Goal: Task Accomplishment & Management: Manage account settings

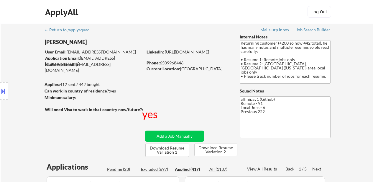
select select ""applied""
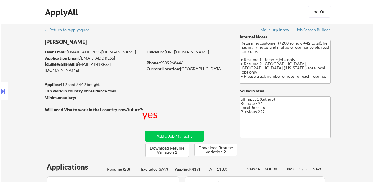
select select ""applied""
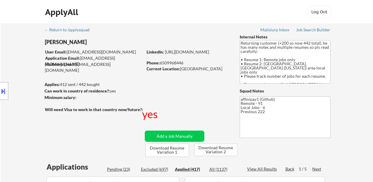
select select ""applied""
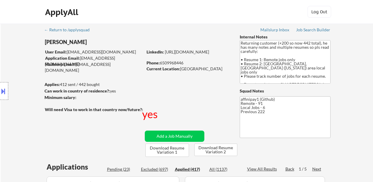
select select ""applied""
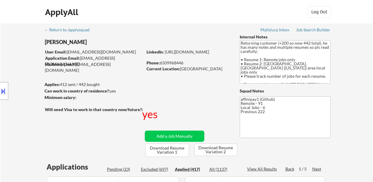
select select ""applied""
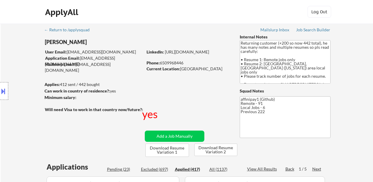
select select ""applied""
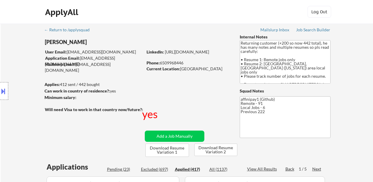
select select ""applied""
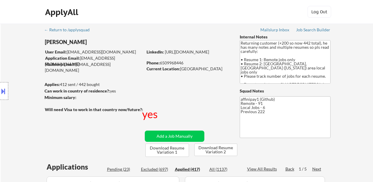
select select ""applied""
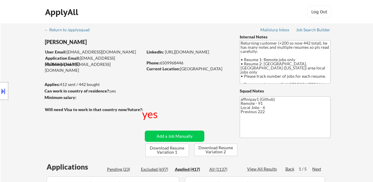
select select ""applied""
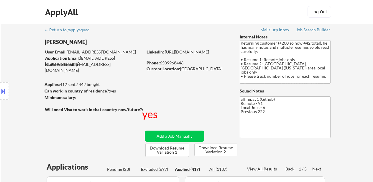
select select ""applied""
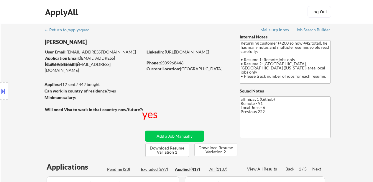
select select ""applied""
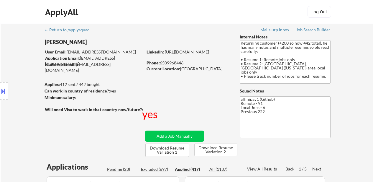
select select ""applied""
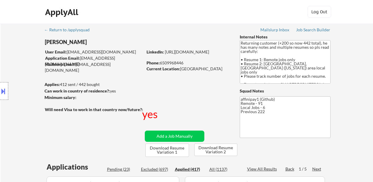
select select ""applied""
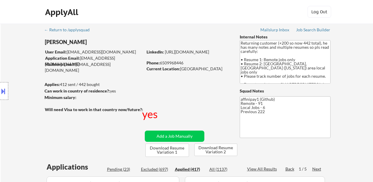
select select ""applied""
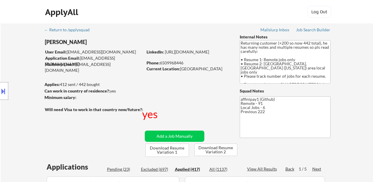
select select ""applied""
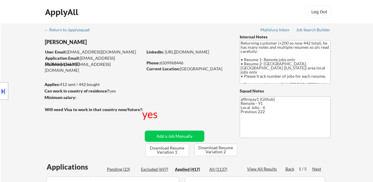
select select ""applied""
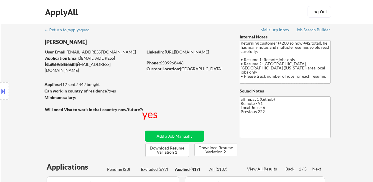
select select ""applied""
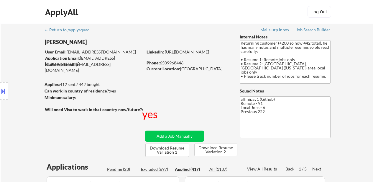
select select ""applied""
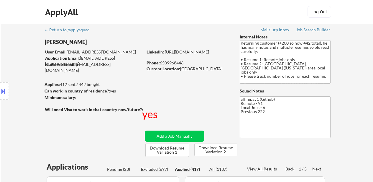
select select ""applied""
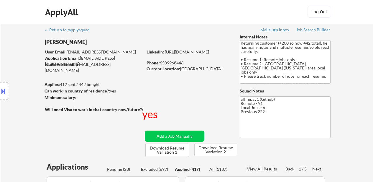
select select ""applied""
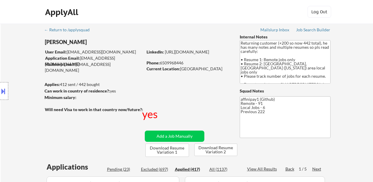
scroll to position [147, 0]
